Goal: Communication & Community: Answer question/provide support

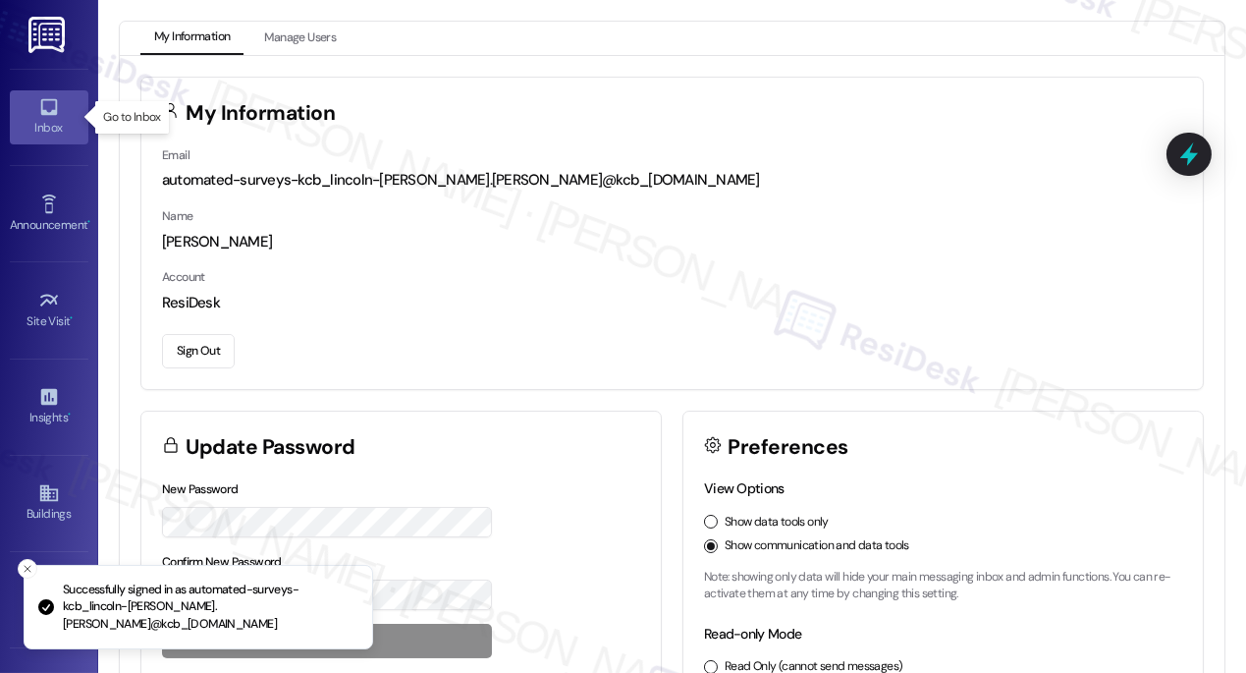
click at [38, 113] on icon at bounding box center [49, 107] width 22 height 22
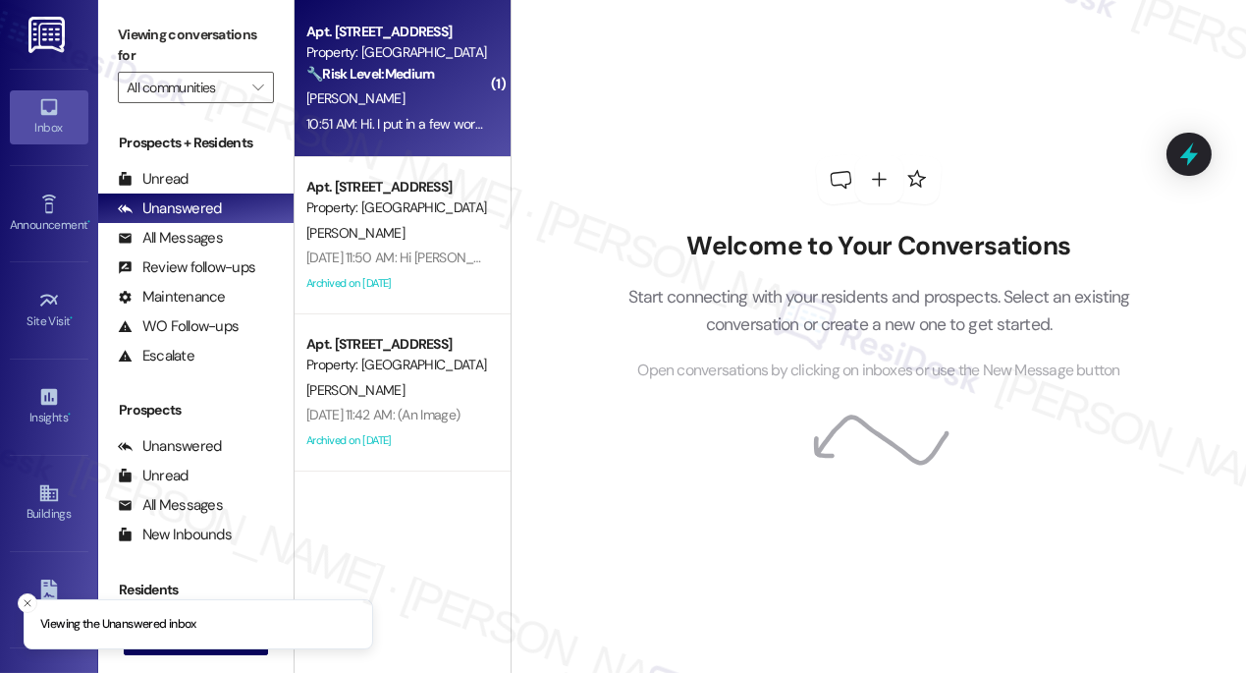
click at [355, 115] on div "10:51 AM: Hi. I put in a few work orders a month or two ago, when will they be …" at bounding box center [590, 124] width 568 height 18
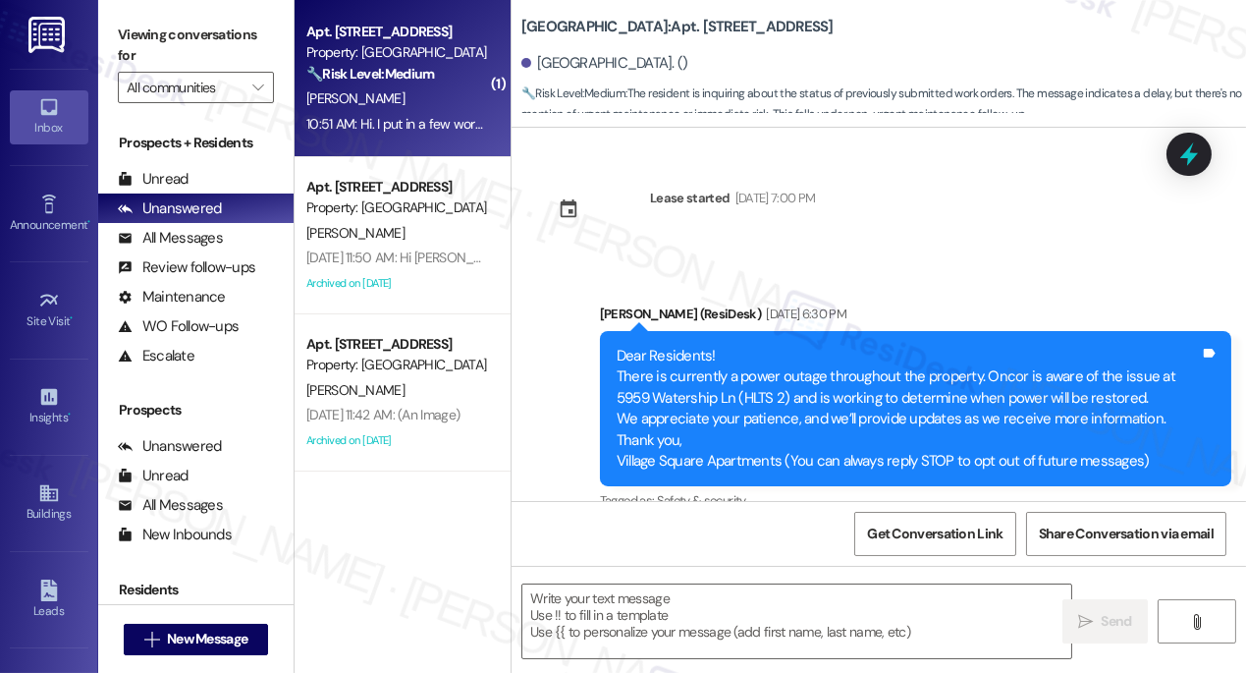
scroll to position [13321, 0]
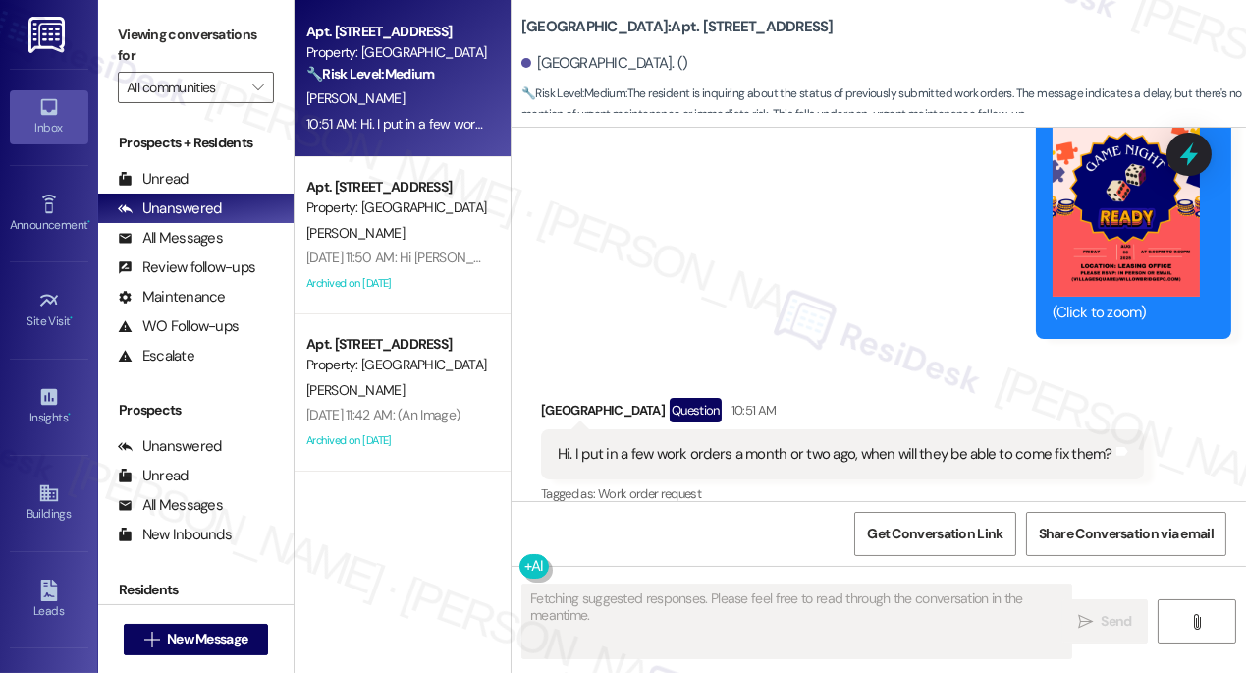
click at [740, 444] on div "Hi. I put in a few work orders a month or two ago, when will they be able to co…" at bounding box center [835, 454] width 555 height 21
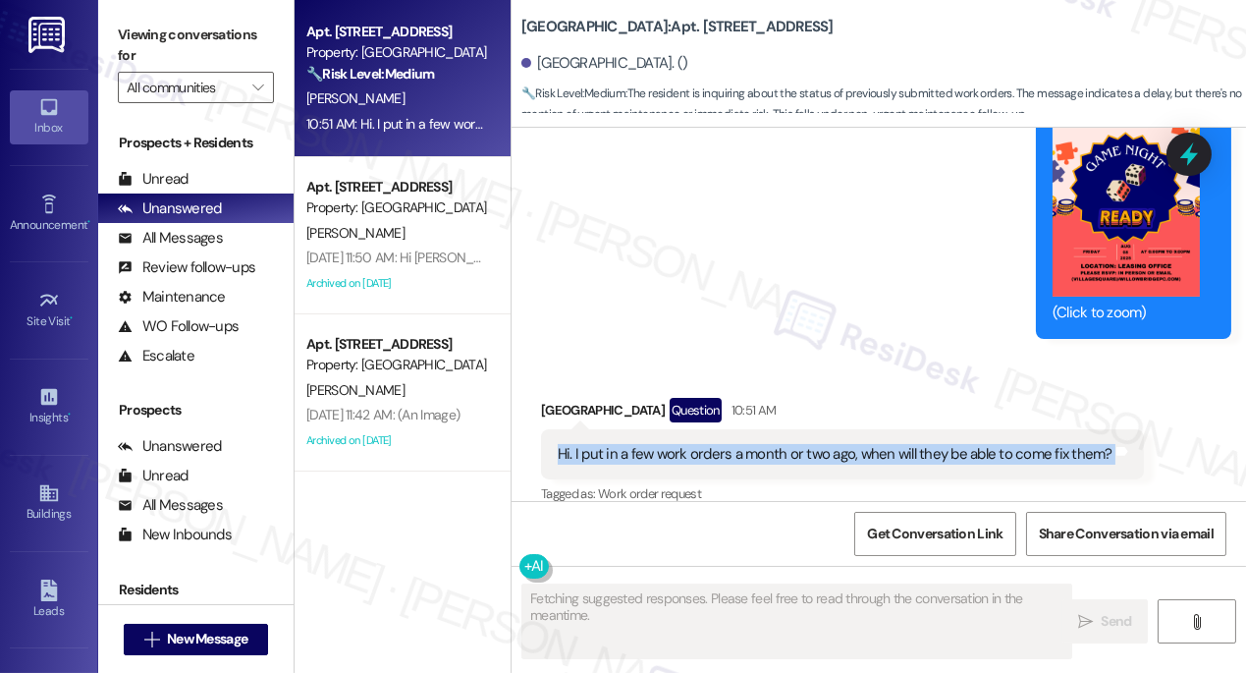
click at [740, 444] on div "Hi. I put in a few work orders a month or two ago, when will they be able to co…" at bounding box center [835, 454] width 555 height 21
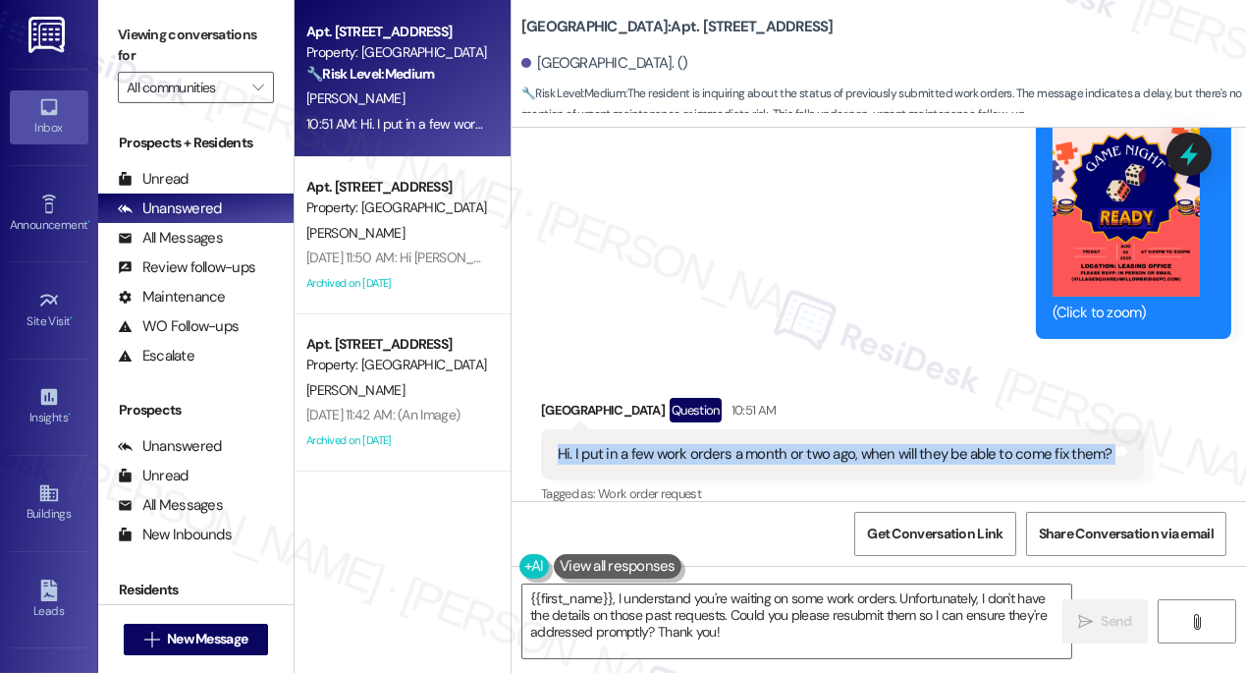
drag, startPoint x: 155, startPoint y: 27, endPoint x: 159, endPoint y: 2, distance: 24.9
click at [155, 27] on label "Viewing conversations for" at bounding box center [196, 46] width 156 height 52
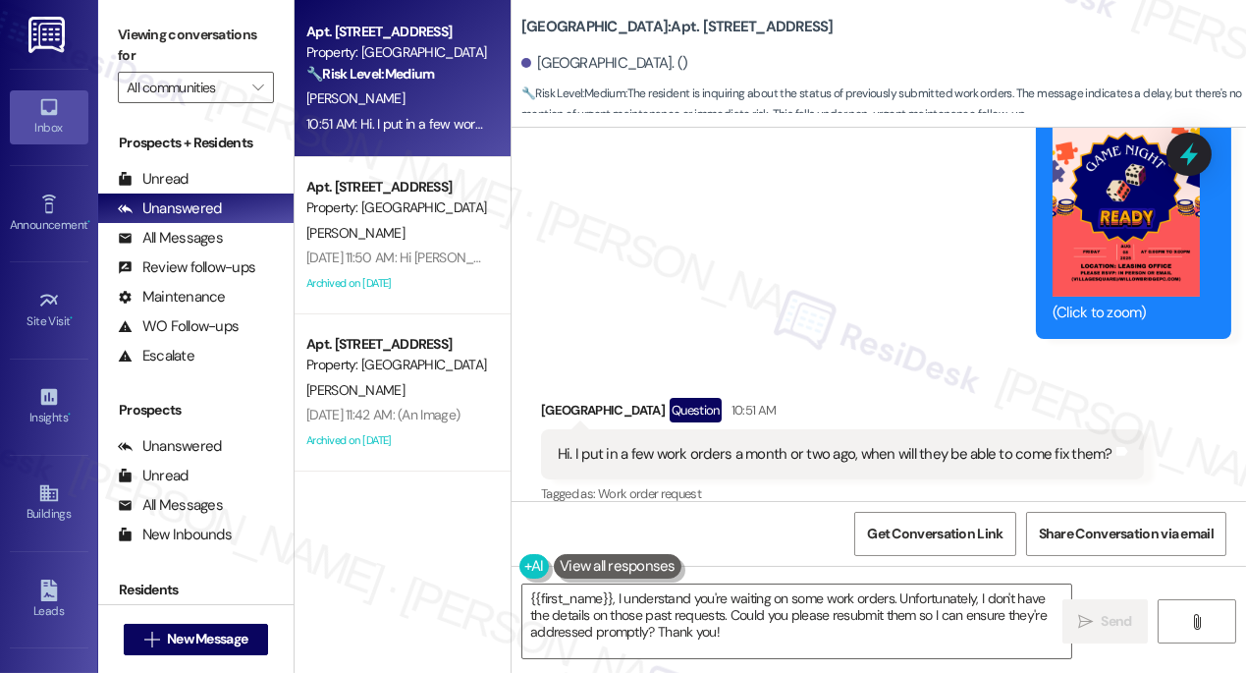
click at [166, 53] on label "Viewing conversations for" at bounding box center [196, 46] width 156 height 52
click at [526, 596] on textarea "{{first_name}}, I understand you're waiting on some work orders. Unfortunately,…" at bounding box center [796, 621] width 549 height 74
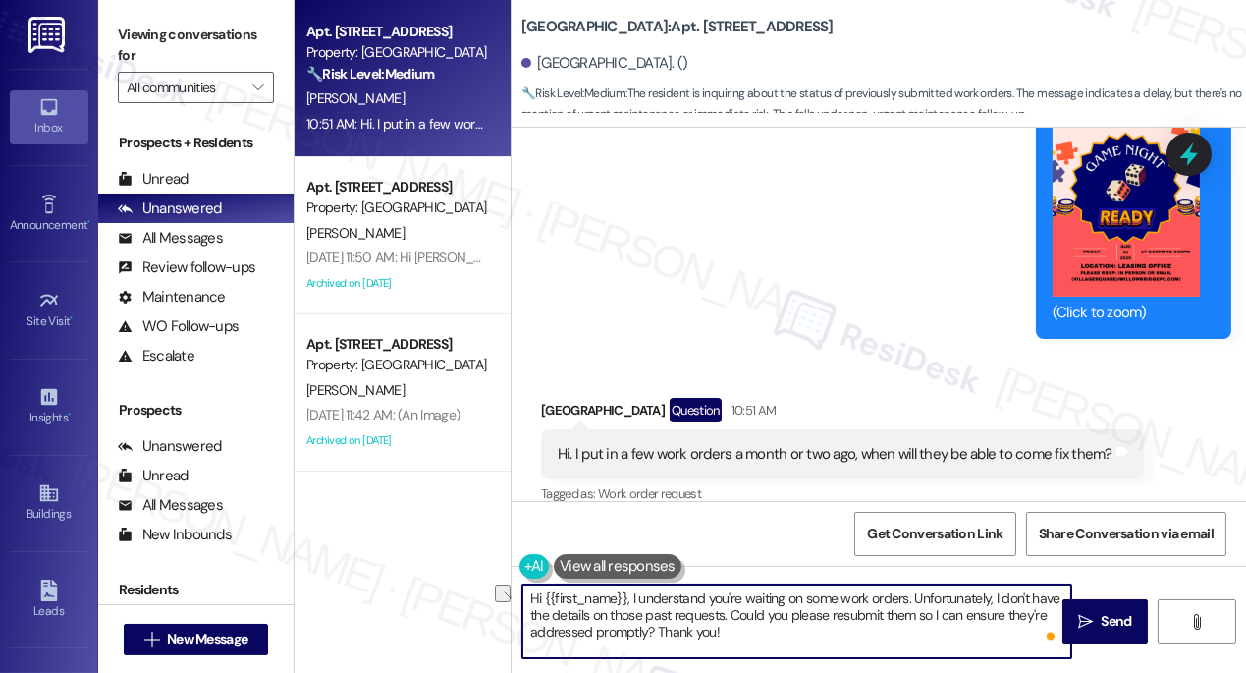
drag, startPoint x: 528, startPoint y: 616, endPoint x: 722, endPoint y: 613, distance: 193.5
click at [722, 613] on textarea "Hi {{first_name}}, I understand you're waiting on some work orders. Unfortunate…" at bounding box center [796, 621] width 549 height 74
drag, startPoint x: 715, startPoint y: 616, endPoint x: 783, endPoint y: 629, distance: 69.1
click at [783, 629] on textarea "Hi {{first_name}}, I understand you're waiting on some work orders. Unfortunate…" at bounding box center [796, 621] width 549 height 74
drag, startPoint x: 589, startPoint y: 617, endPoint x: 709, endPoint y: 617, distance: 119.8
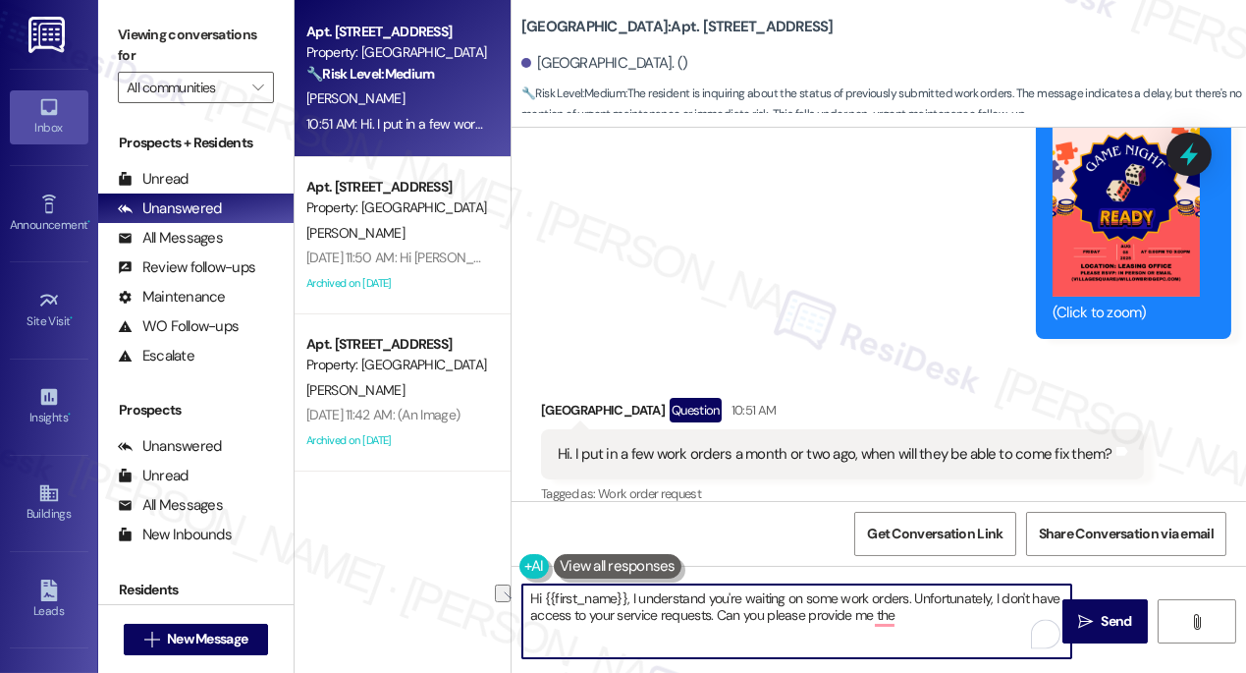
click at [709, 617] on textarea "Hi {{first_name}}, I understand you're waiting on some work orders. Unfortunate…" at bounding box center [796, 621] width 549 height 74
click at [966, 613] on textarea "Hi {{first_name}}, I understand you're waiting on some work orders. Unfortunate…" at bounding box center [796, 621] width 549 height 74
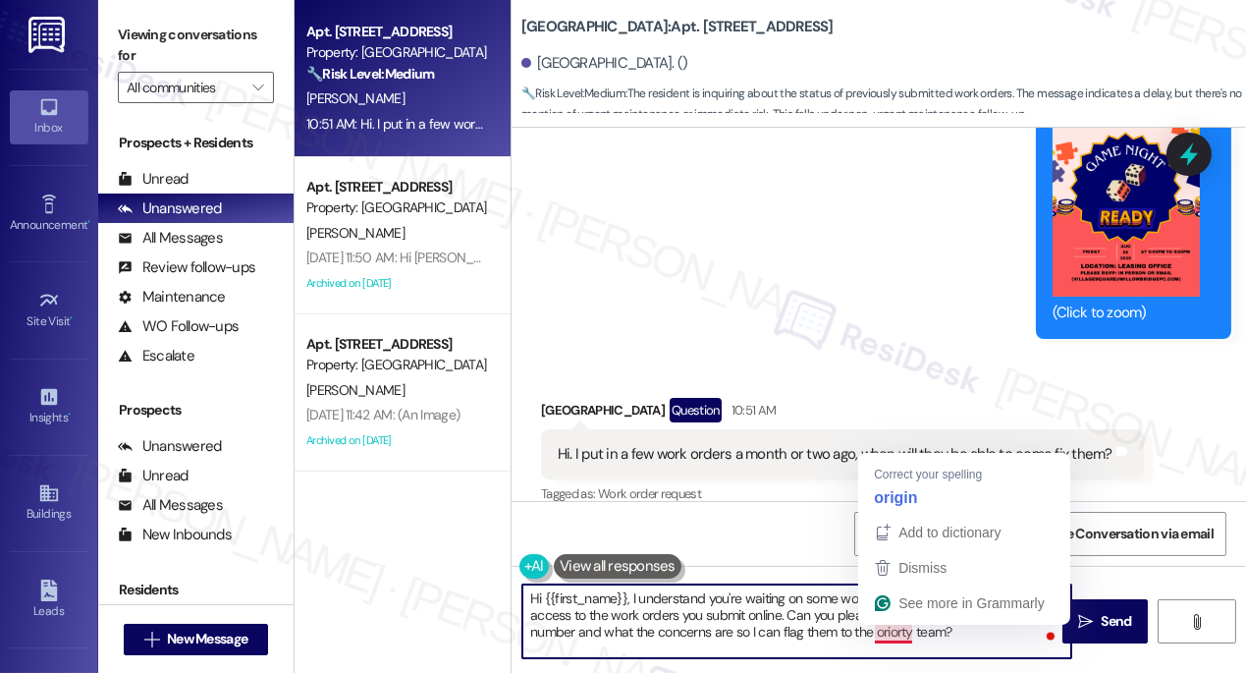
click at [882, 633] on textarea "Hi {{first_name}}, I understand you're waiting on some work orders. Unfortunate…" at bounding box center [796, 621] width 549 height 74
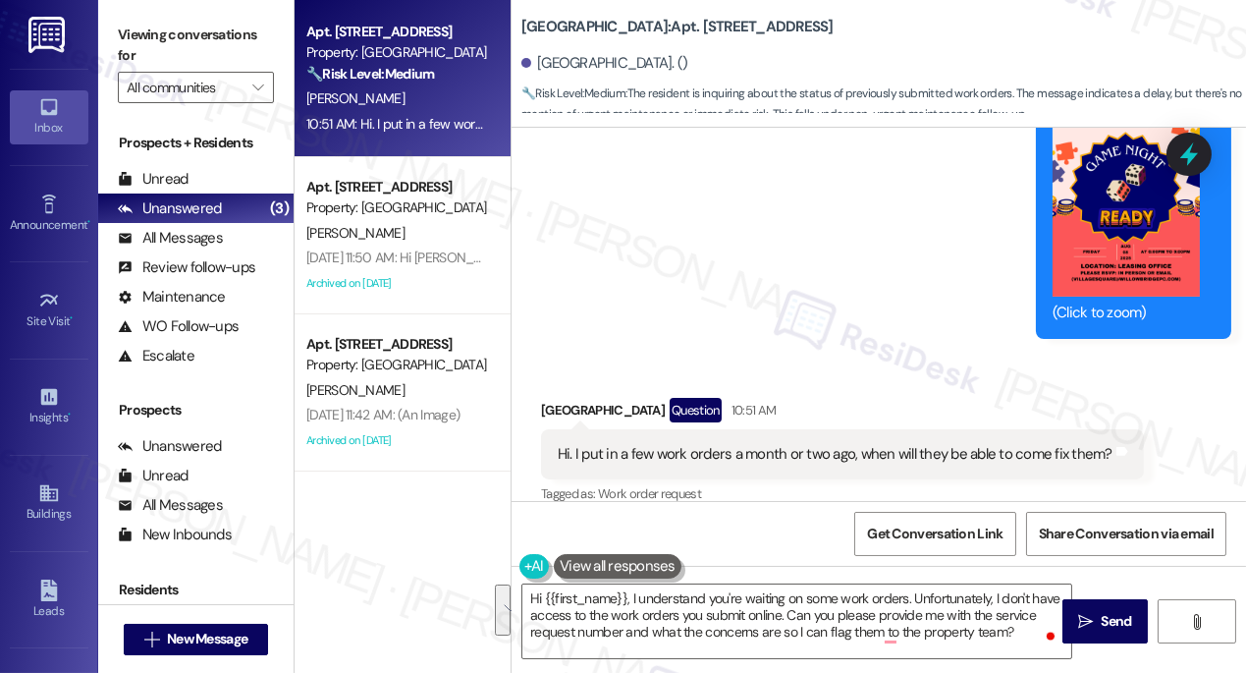
drag, startPoint x: 151, startPoint y: 35, endPoint x: 210, endPoint y: 59, distance: 63.5
click at [151, 35] on label "Viewing conversations for" at bounding box center [196, 46] width 156 height 52
click at [194, 60] on label "Viewing conversations for" at bounding box center [196, 46] width 156 height 52
click at [191, 32] on label "Viewing conversations for" at bounding box center [196, 46] width 156 height 52
click at [175, 36] on label "Viewing conversations for" at bounding box center [196, 46] width 156 height 52
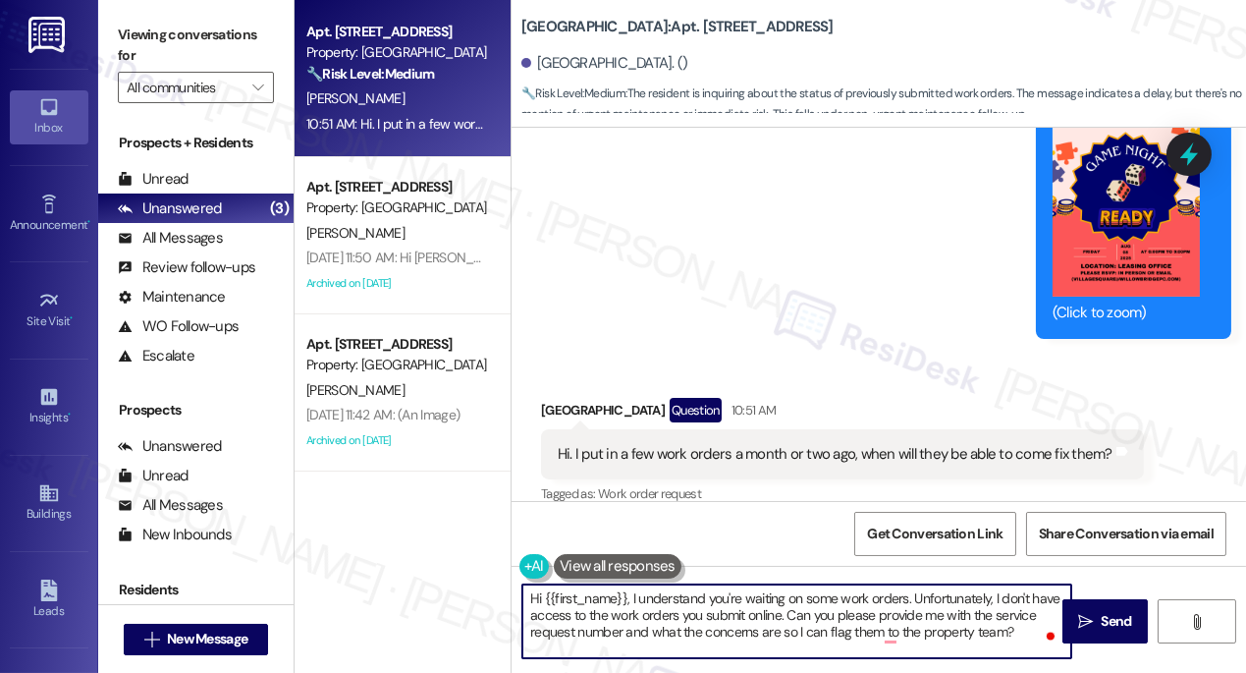
click at [677, 601] on textarea "Hi {{first_name}}, I understand you're waiting on some work orders. Unfortunate…" at bounding box center [796, 621] width 549 height 74
paste textarea "’re still waiting on some work orders. Unfortunately, I don’t have direct acces…"
click at [973, 591] on textarea "Hi {{first_name}}, I understand you’re still waiting on some work orders. Unfor…" at bounding box center [796, 621] width 549 height 74
click at [708, 626] on textarea "Hi {{first_name}}, I understand you’re still waiting on some work orders. Unfor…" at bounding box center [796, 621] width 549 height 74
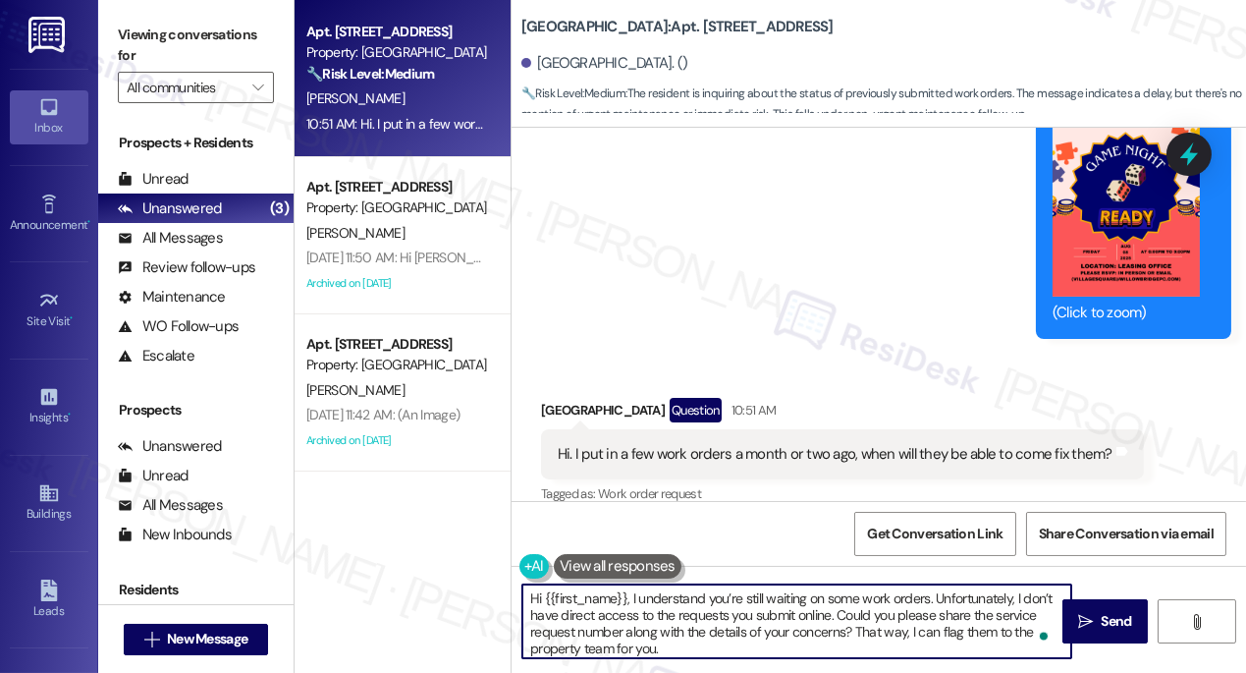
click at [708, 626] on textarea "Hi {{first_name}}, I understand you’re still waiting on some work orders. Unfor…" at bounding box center [796, 621] width 549 height 74
type textarea "Hi {{first_name}}, I understand you’re still waiting on some work orders. Unfor…"
click at [797, 444] on div "Hi. I put in a few work orders a month or two ago, when will they be able to co…" at bounding box center [835, 454] width 555 height 21
drag, startPoint x: 850, startPoint y: 618, endPoint x: 929, endPoint y: 638, distance: 81.2
click at [929, 638] on textarea "Hi {{first_name}}, I understand you’re still waiting on some work orders. Unfor…" at bounding box center [796, 621] width 549 height 74
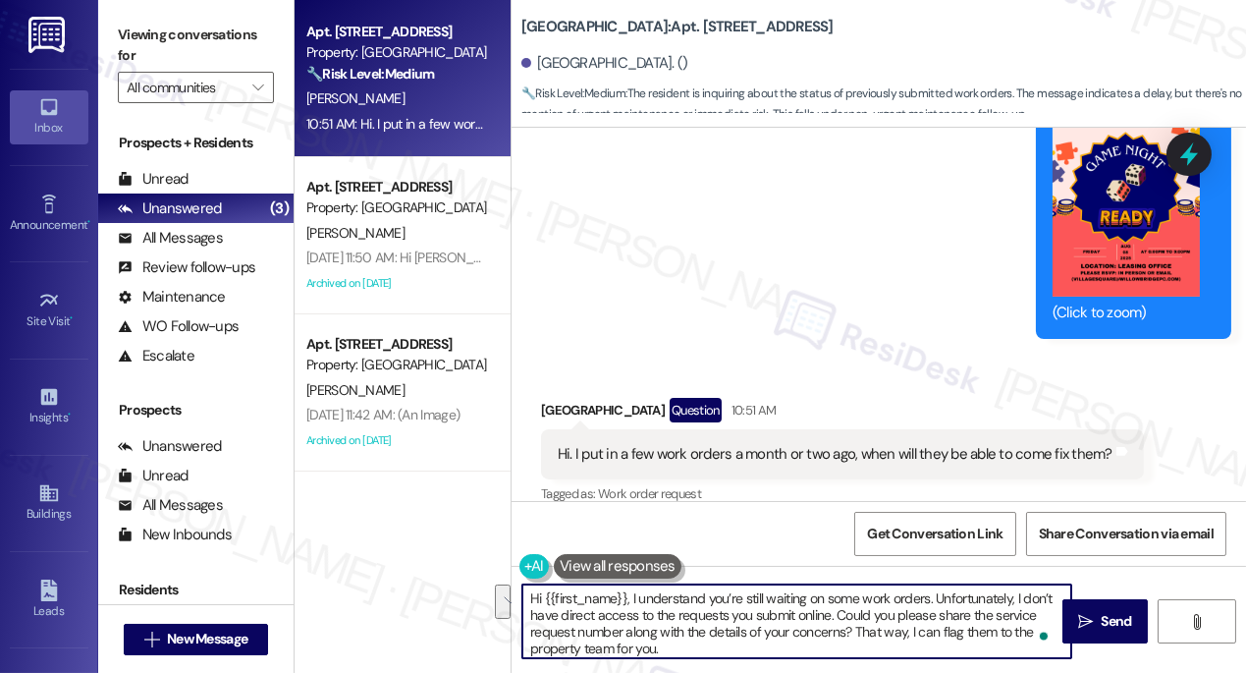
click at [738, 645] on textarea "Hi {{first_name}}, I understand you’re still waiting on some work orders. Unfor…" at bounding box center [796, 621] width 549 height 74
click at [687, 655] on textarea "Hi {{first_name}}, I understand you’re still waiting on some work orders. Unfor…" at bounding box center [796, 621] width 549 height 74
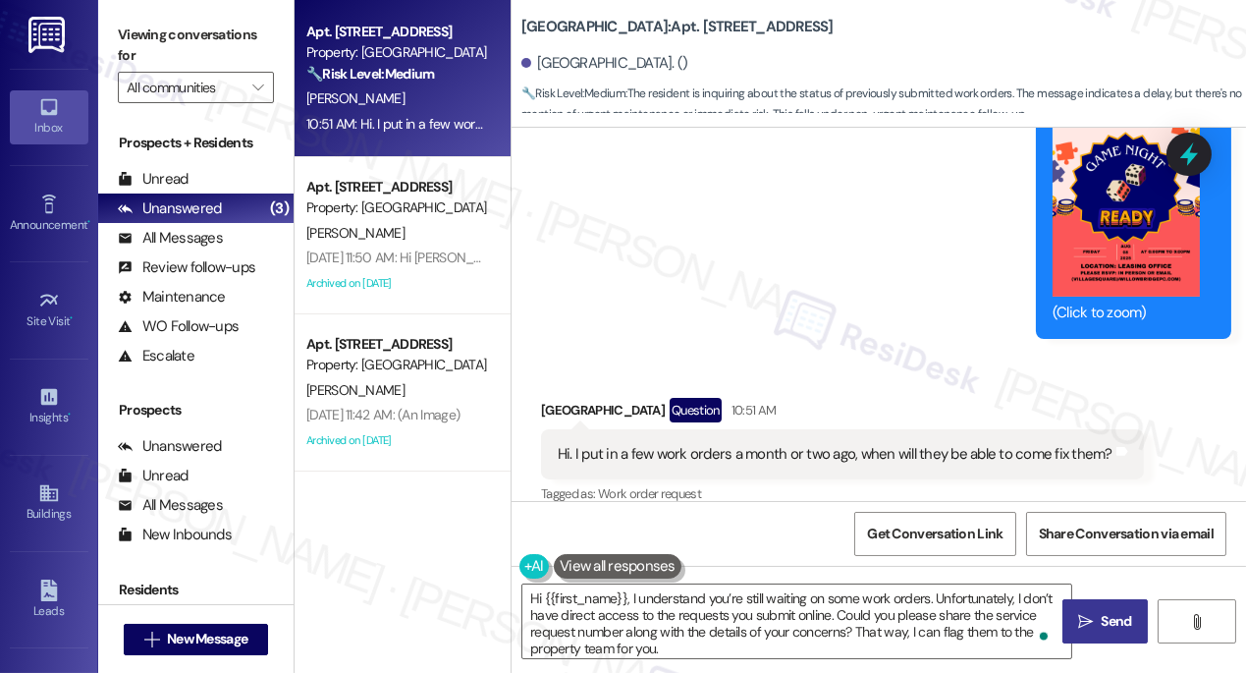
click at [1086, 619] on icon "" at bounding box center [1085, 622] width 15 height 16
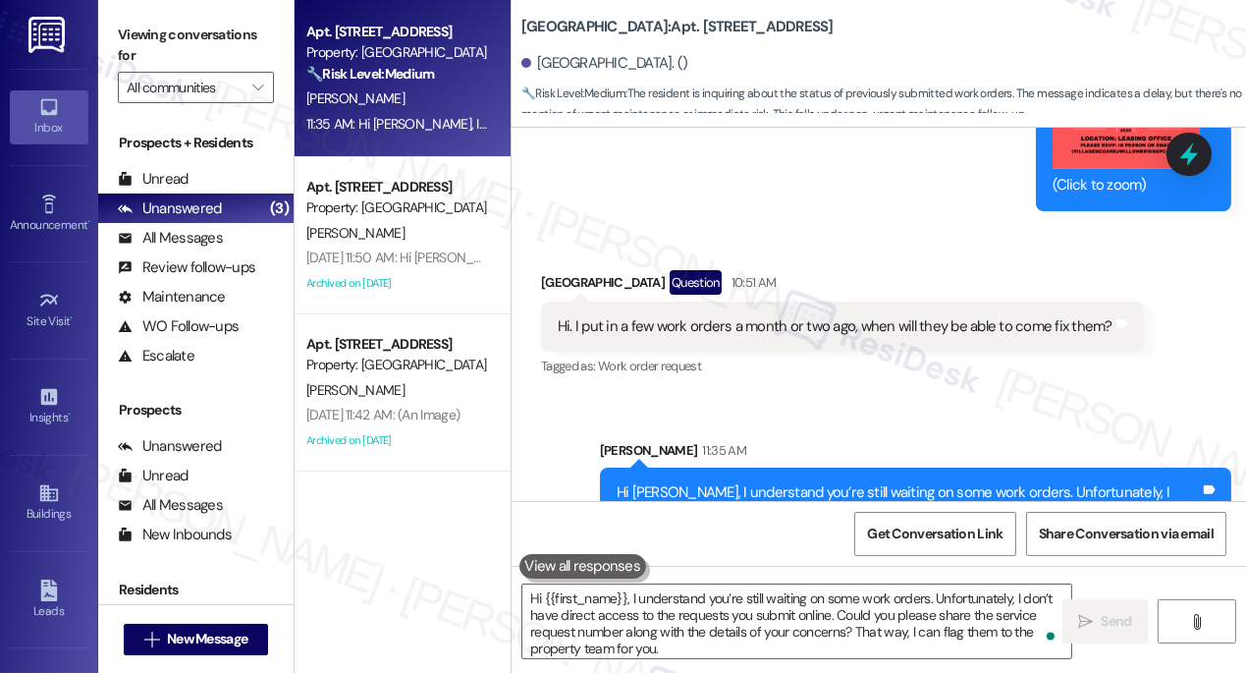
scroll to position [13522, 0]
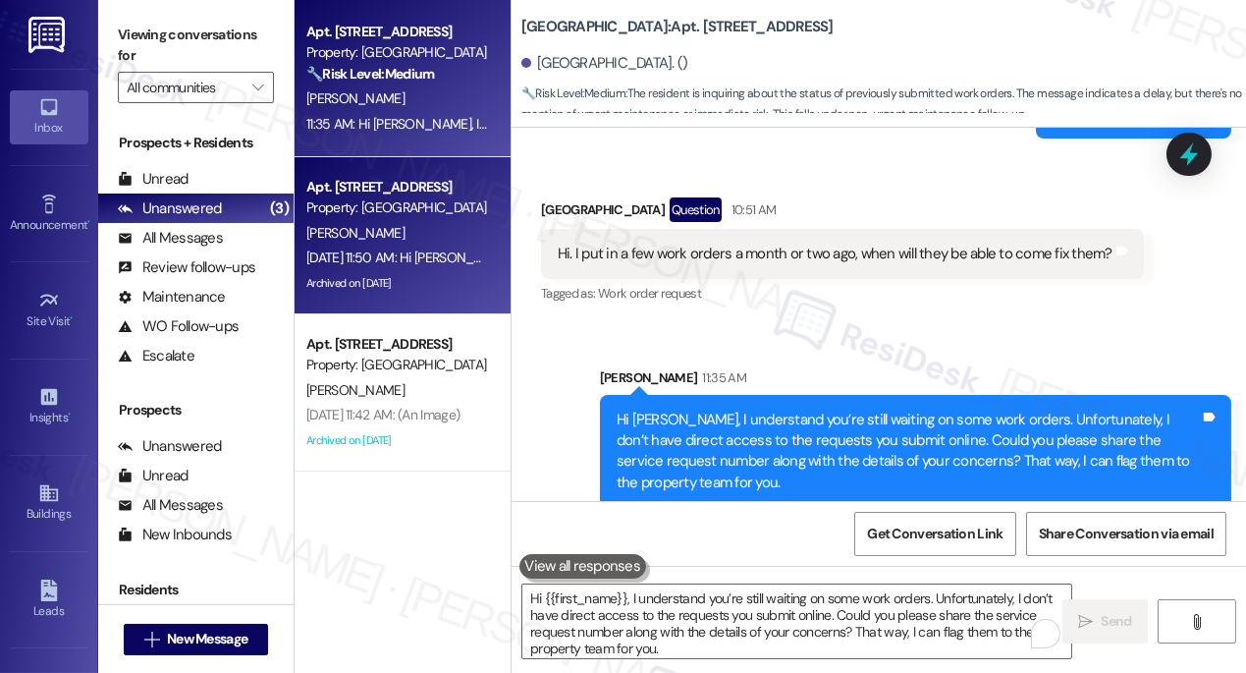
click at [422, 235] on div "[PERSON_NAME]" at bounding box center [397, 233] width 186 height 25
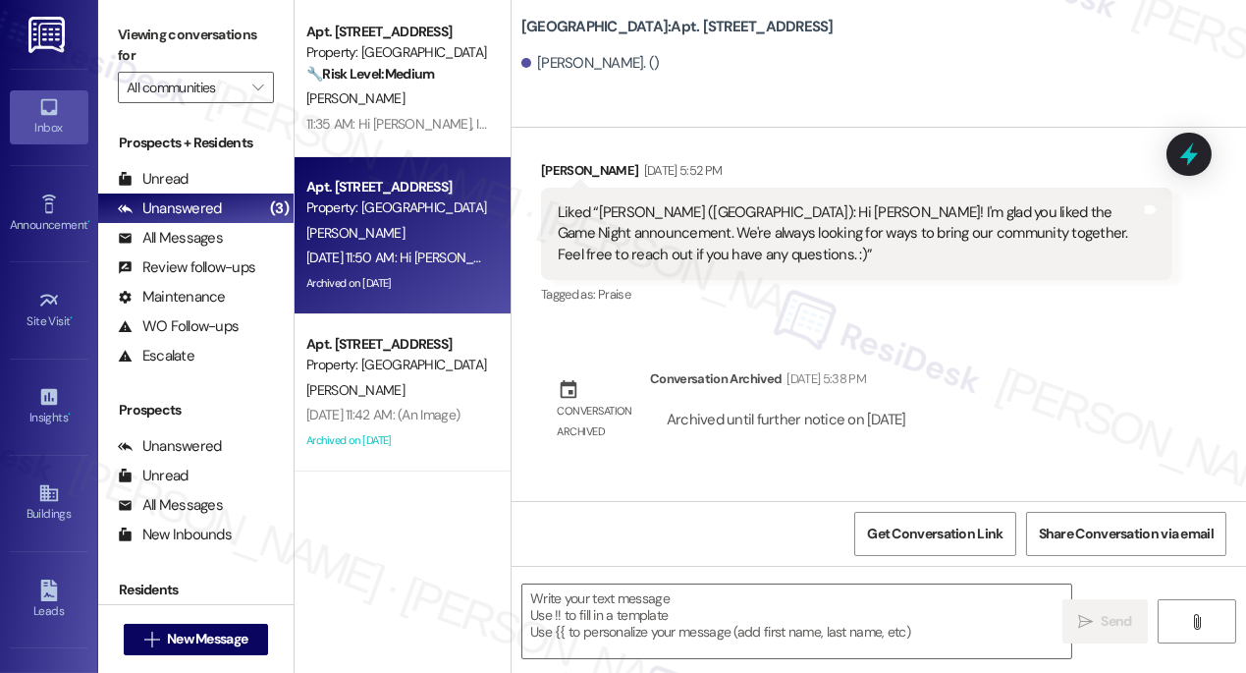
scroll to position [9016, 0]
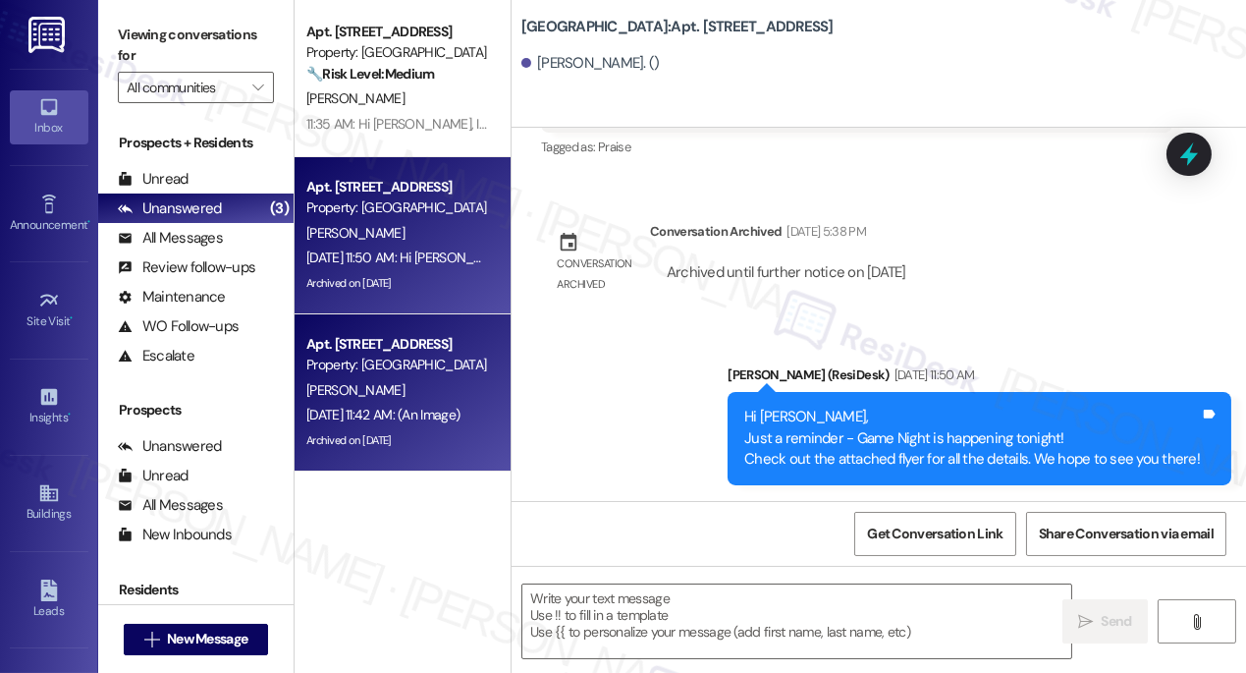
click at [438, 369] on div "Property: [GEOGRAPHIC_DATA]" at bounding box center [397, 365] width 182 height 21
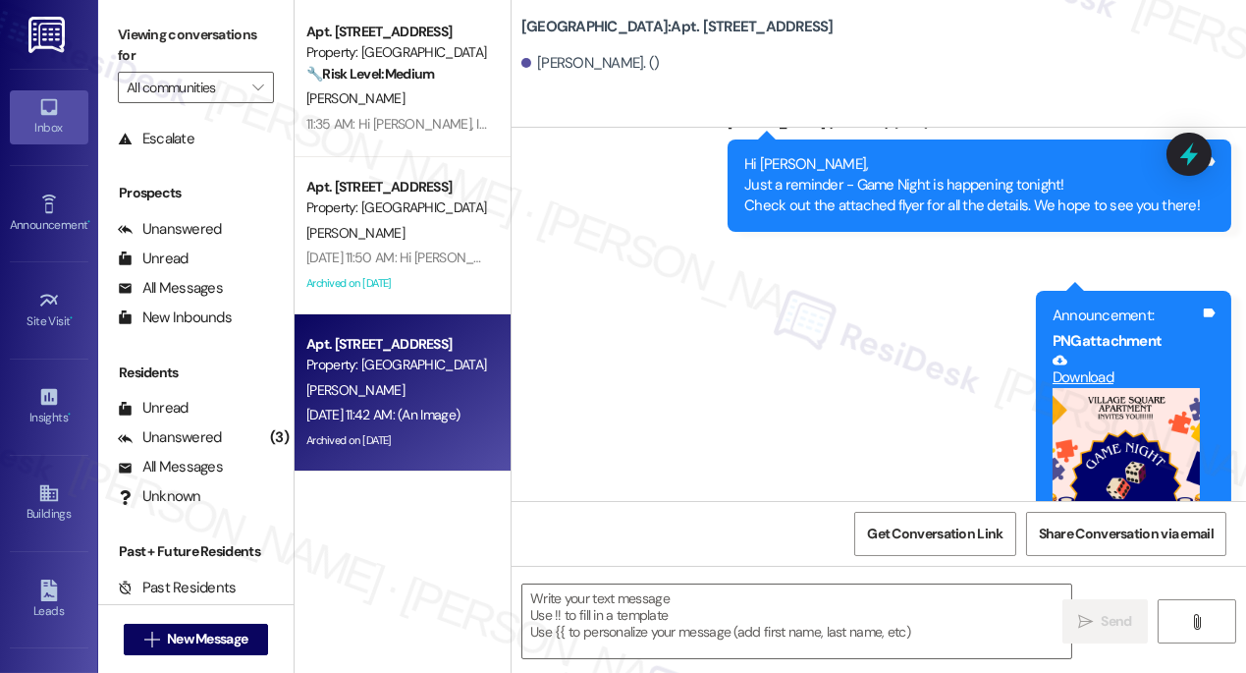
scroll to position [0, 0]
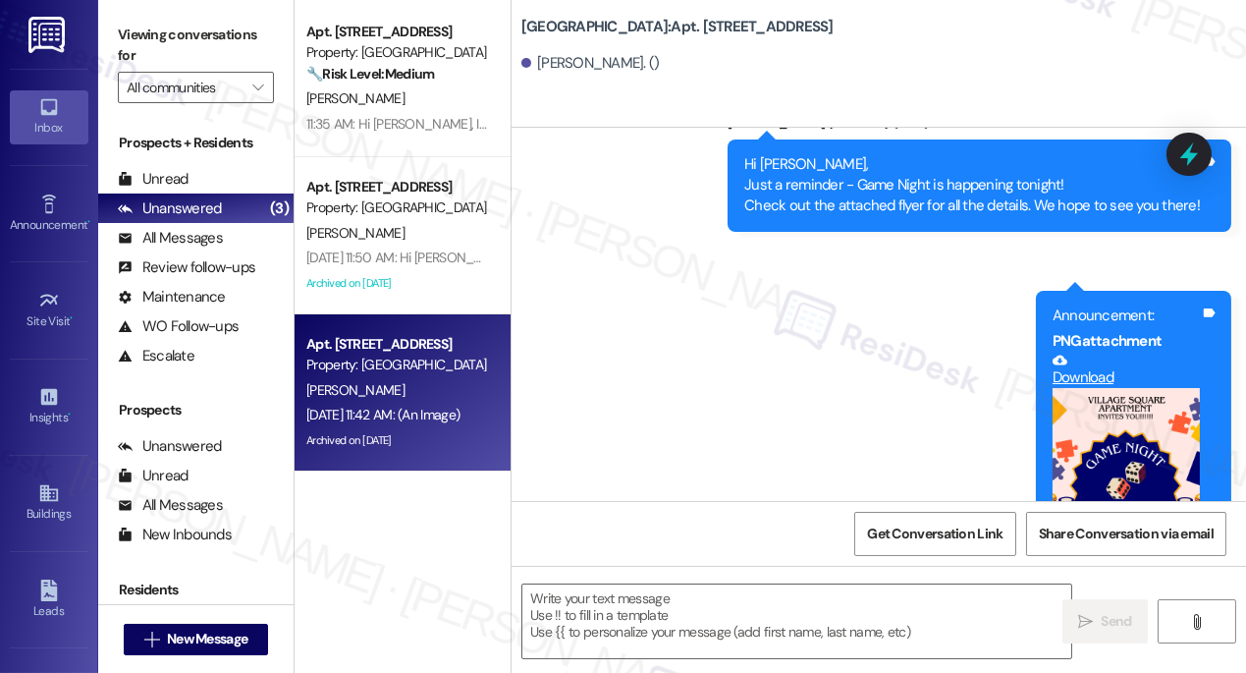
drag, startPoint x: 156, startPoint y: 176, endPoint x: 236, endPoint y: 129, distance: 92.5
click at [157, 175] on div "Unread" at bounding box center [153, 179] width 71 height 21
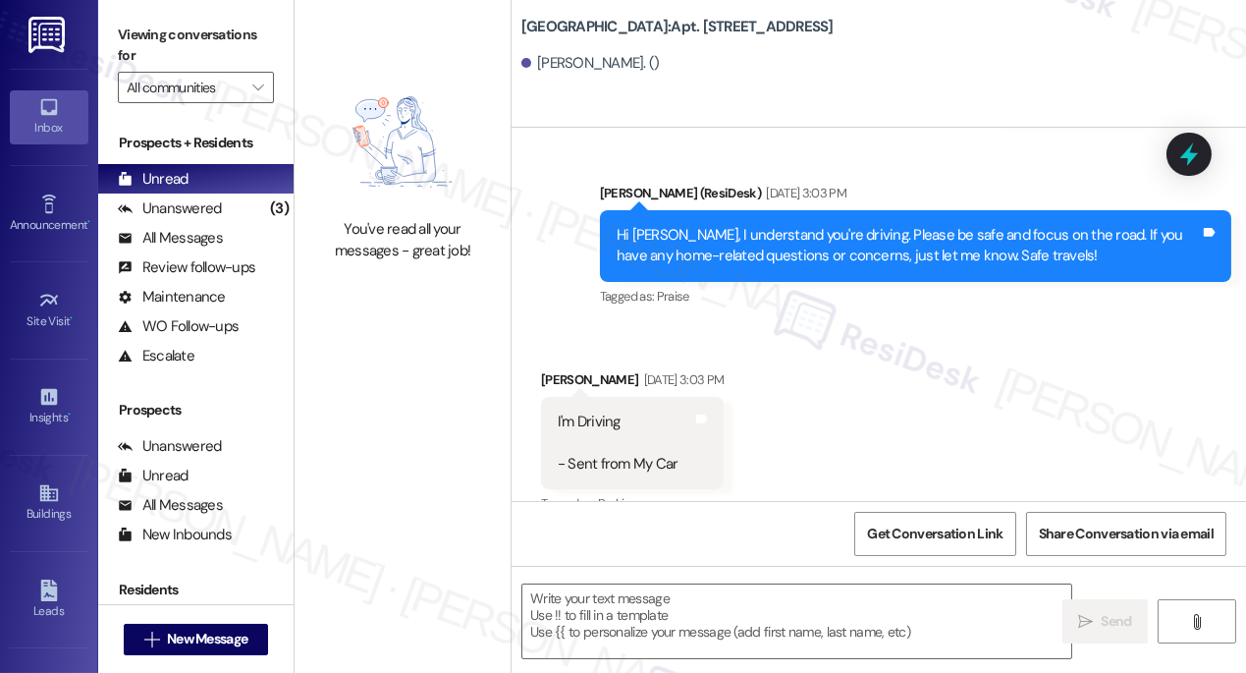
scroll to position [52888, 0]
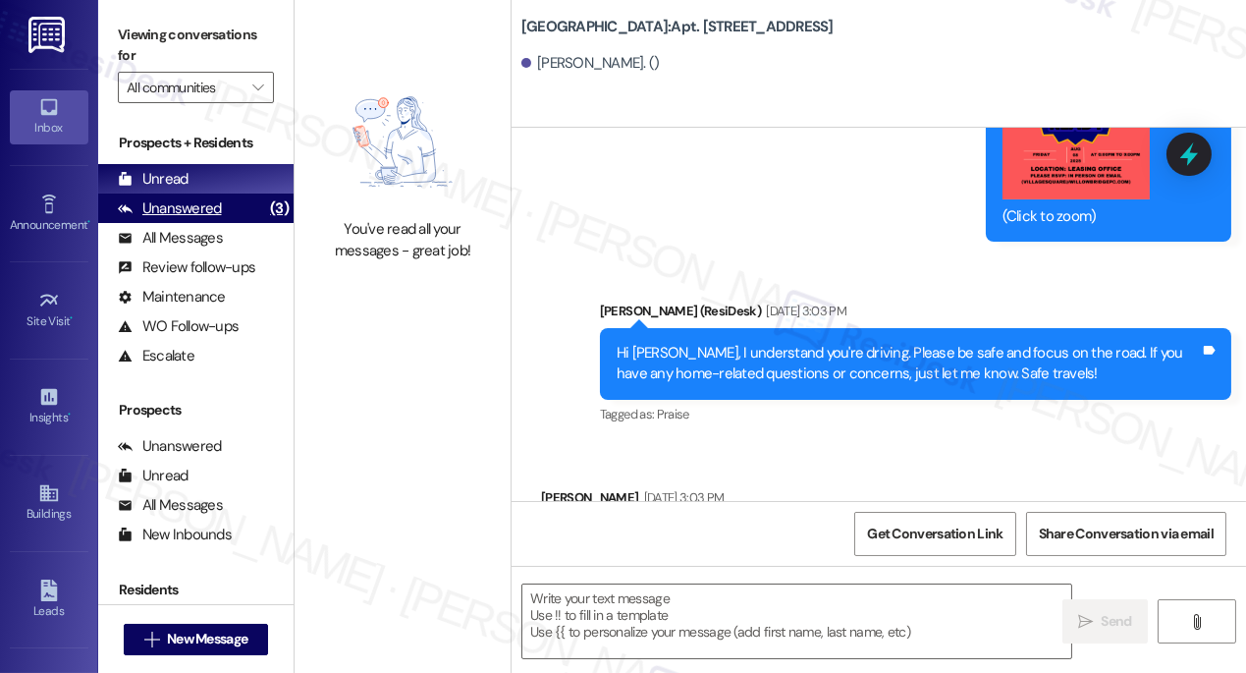
click at [275, 217] on div "(3)" at bounding box center [279, 208] width 28 height 30
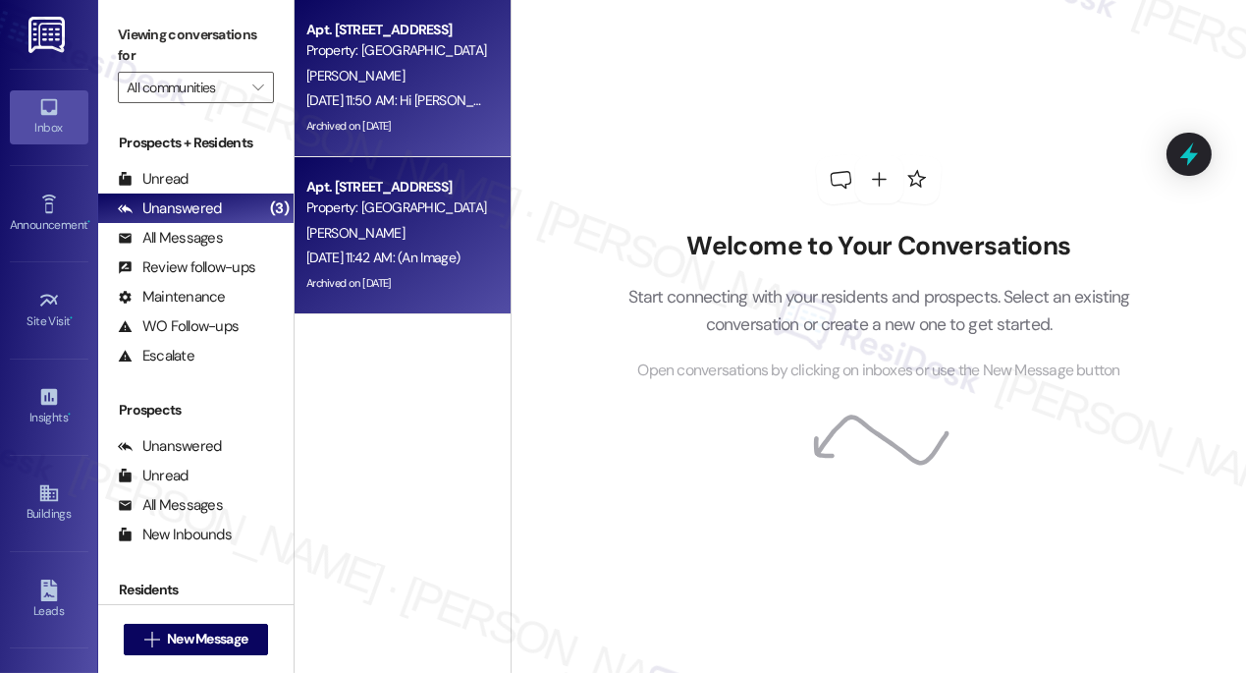
click at [442, 100] on div "[DATE] 11:50 AM: Hi [PERSON_NAME], Just a reminder - Game Night is happening to…" at bounding box center [768, 100] width 924 height 18
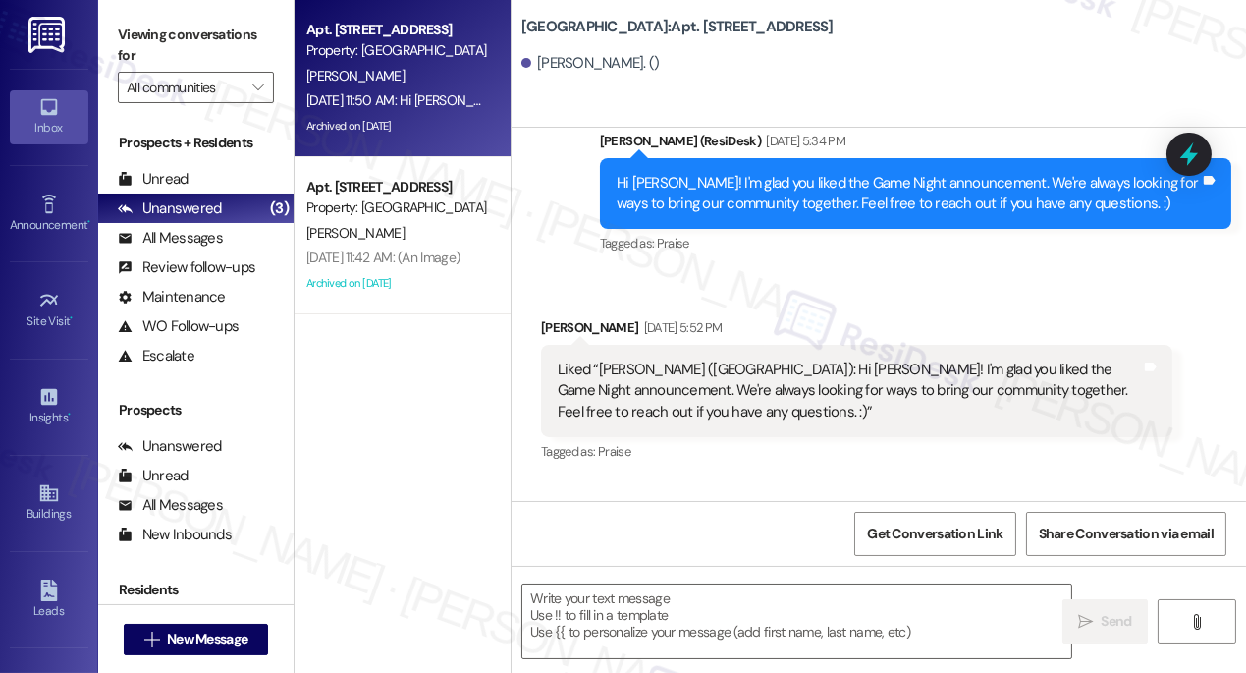
scroll to position [9016, 0]
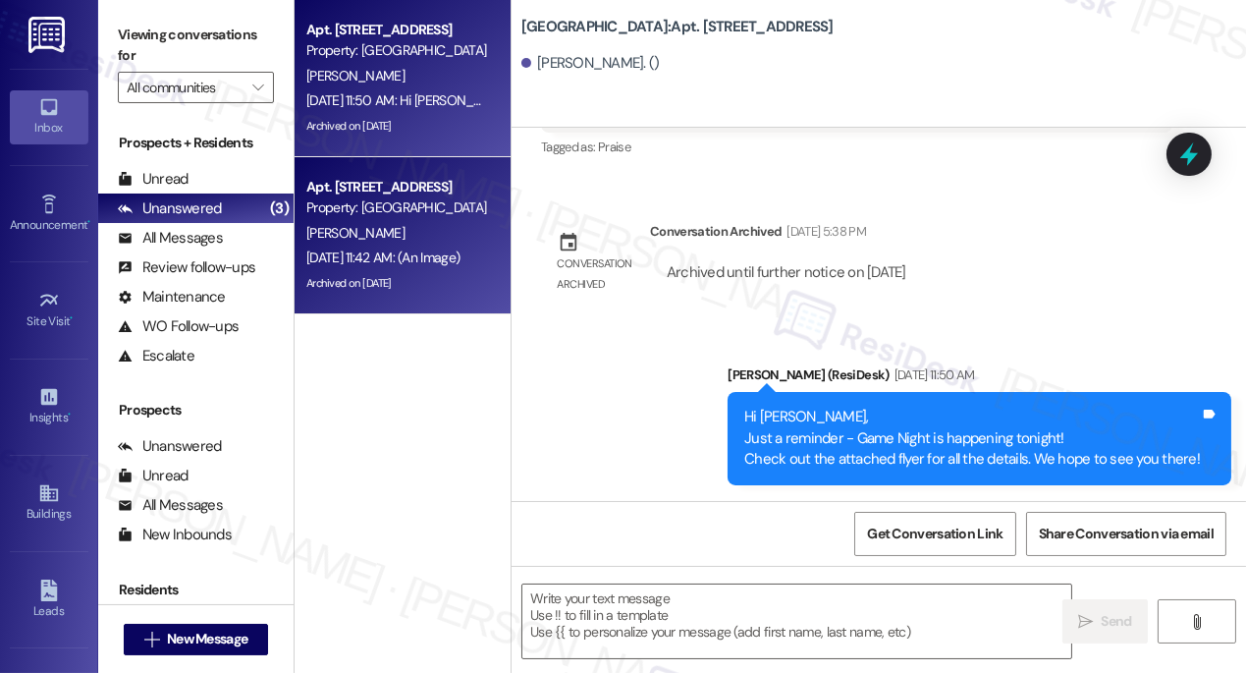
click at [354, 221] on div "[PERSON_NAME]" at bounding box center [397, 233] width 186 height 25
